Goal: Communication & Community: Answer question/provide support

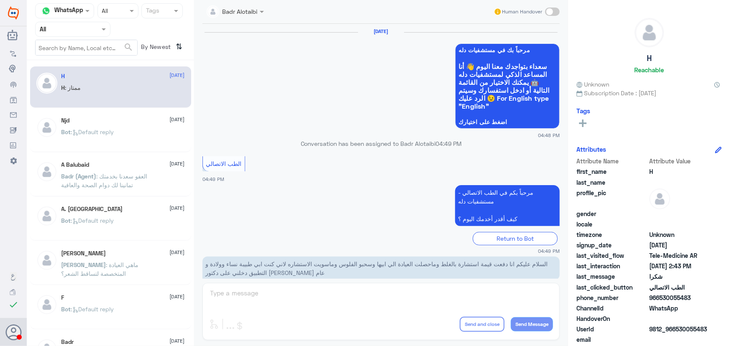
scroll to position [398, 0]
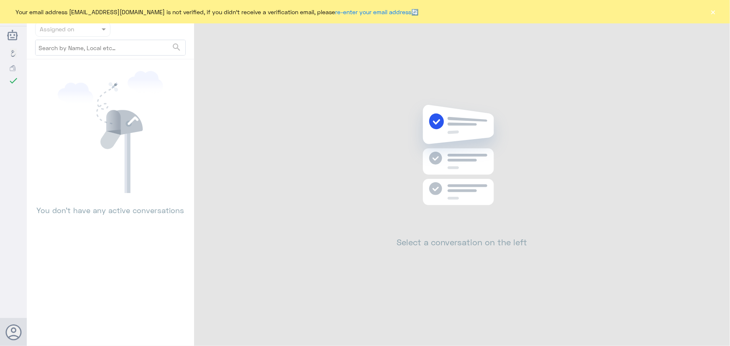
click at [715, 8] on button "×" at bounding box center [713, 12] width 8 height 8
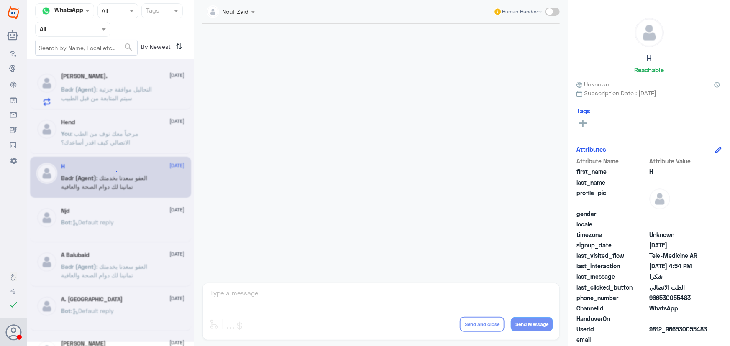
scroll to position [737, 0]
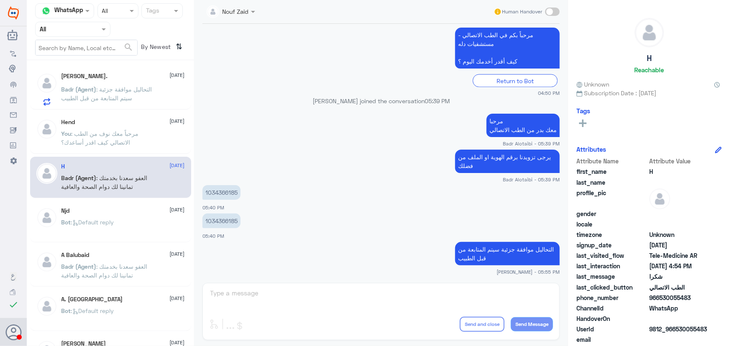
click at [134, 90] on span ": التحاليل موافقة جزئية سيتم المتابعة من قبل الطبيب" at bounding box center [106, 94] width 91 height 16
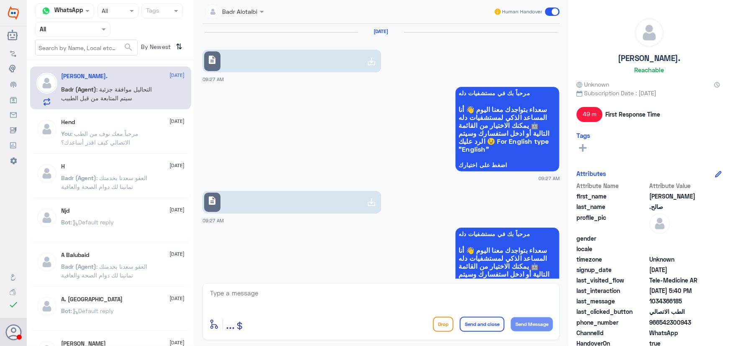
scroll to position [737, 0]
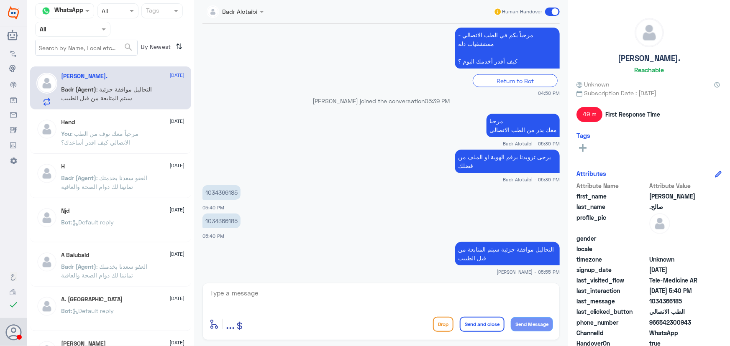
click at [134, 123] on div "Hend 1 September" at bounding box center [122, 122] width 123 height 7
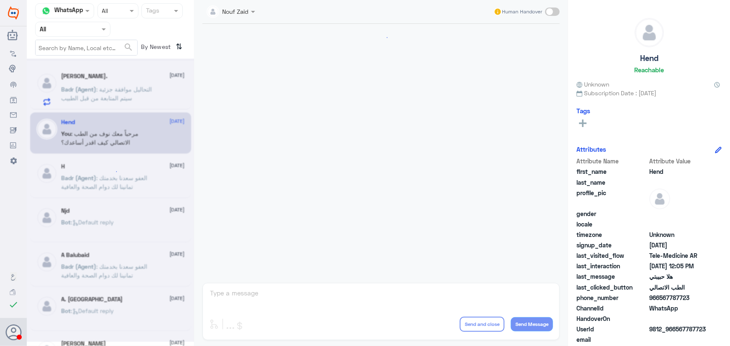
scroll to position [380, 0]
